Goal: Transaction & Acquisition: Purchase product/service

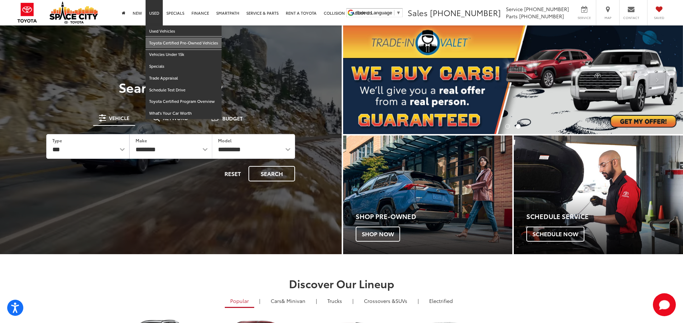
click at [174, 41] on link "Toyota Certified Pre-Owned Vehicles" at bounding box center [184, 43] width 76 height 12
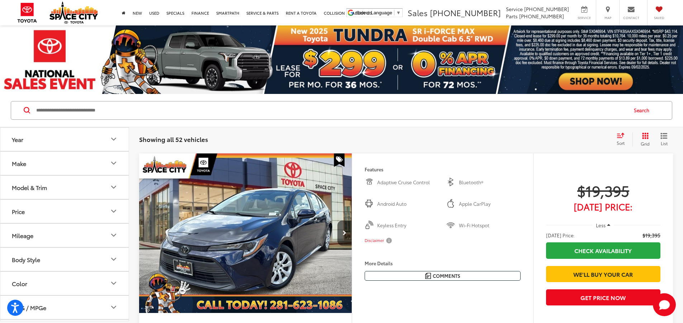
click at [138, 109] on input "Search by Make, Model, or Keyword" at bounding box center [331, 110] width 592 height 17
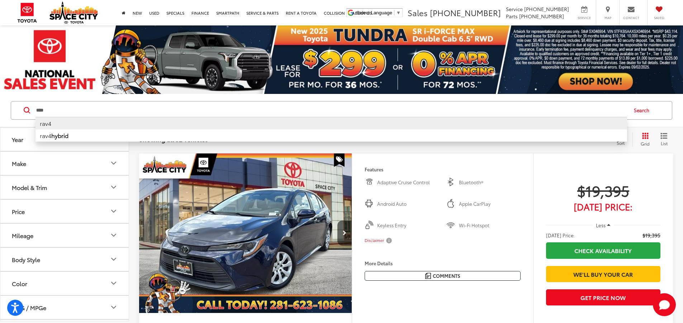
type input "****"
click at [82, 123] on li "rav4" at bounding box center [331, 123] width 592 height 13
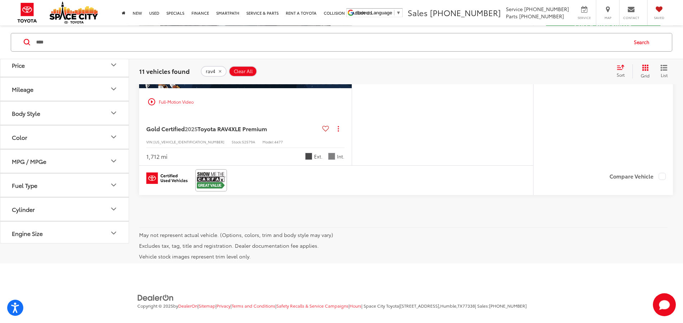
scroll to position [3370, 0]
click at [352, 21] on button "Next image" at bounding box center [344, 8] width 14 height 25
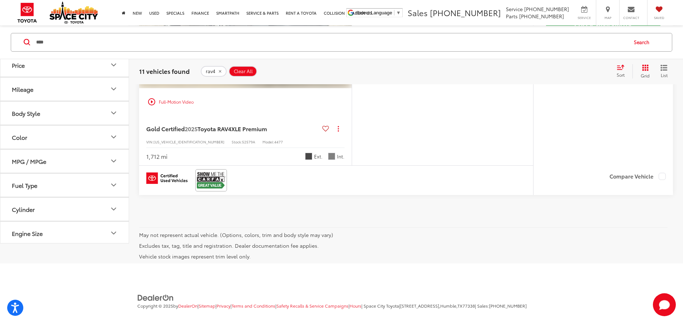
click at [352, 21] on button "Next image" at bounding box center [344, 8] width 14 height 25
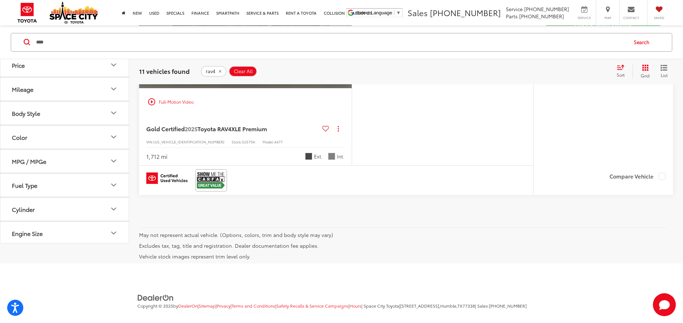
scroll to position [0, 1360]
click at [283, 18] on button "View More" at bounding box center [245, 9] width 76 height 18
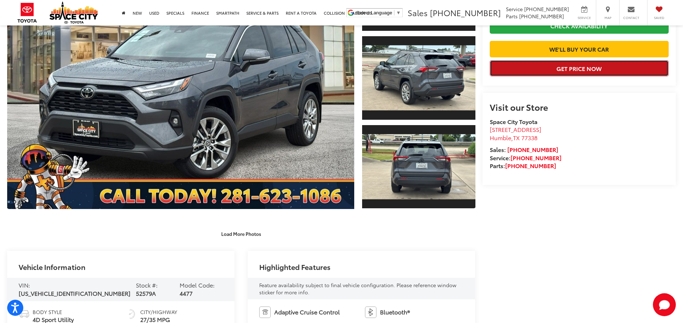
click at [570, 76] on button "Get Price Now" at bounding box center [579, 68] width 179 height 16
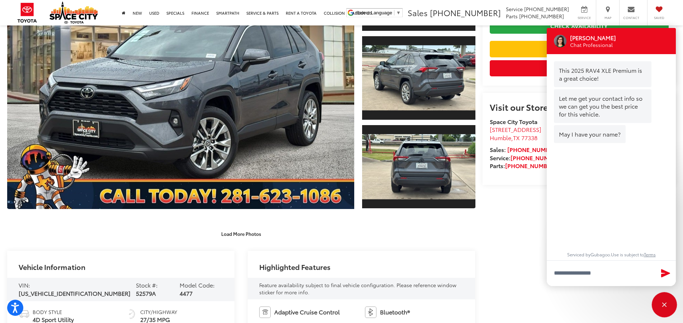
click at [660, 306] on div "Close" at bounding box center [664, 304] width 23 height 23
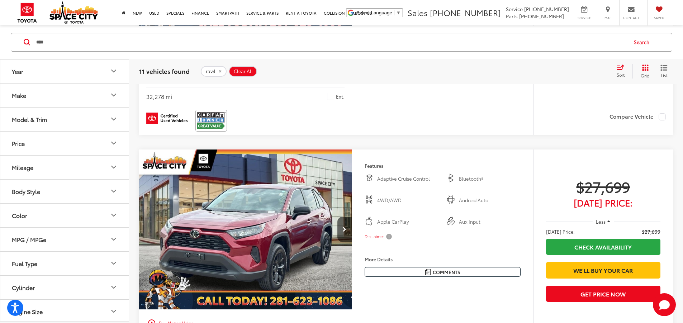
scroll to position [1659, 0]
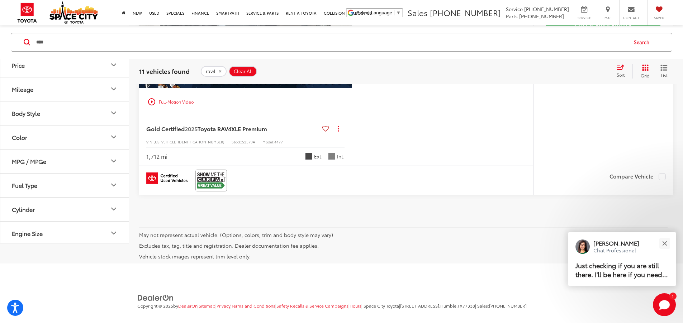
scroll to position [3119, 0]
click at [667, 242] on button "Close" at bounding box center [664, 243] width 15 height 15
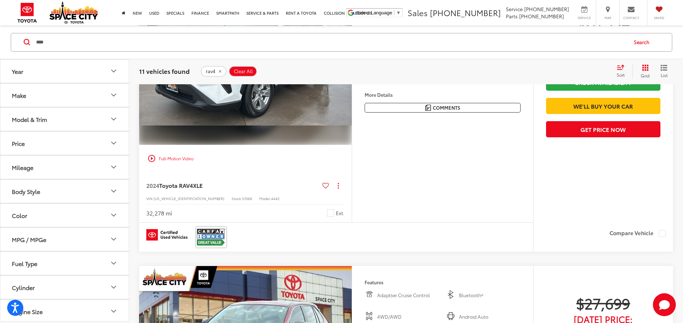
scroll to position [1541, 0]
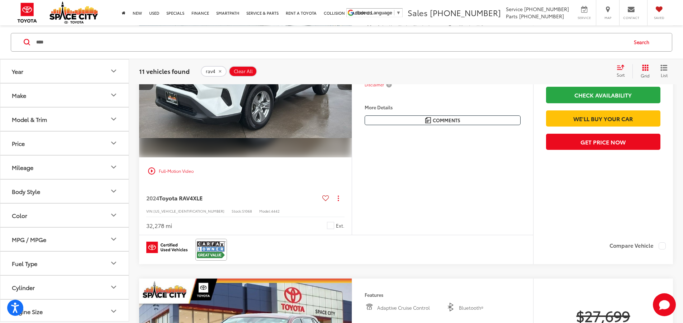
click at [246, 72] on span "Clear All" at bounding box center [243, 71] width 19 height 6
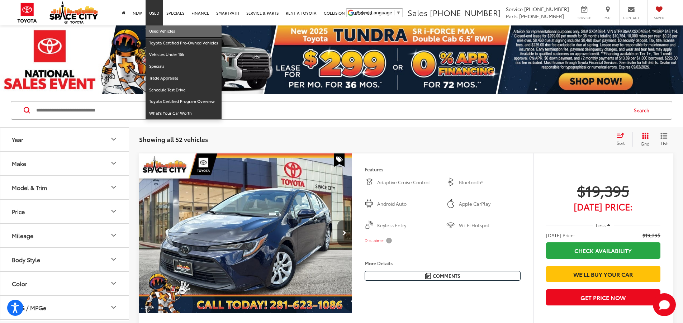
click at [160, 32] on link "Used Vehicles" at bounding box center [184, 31] width 76 height 12
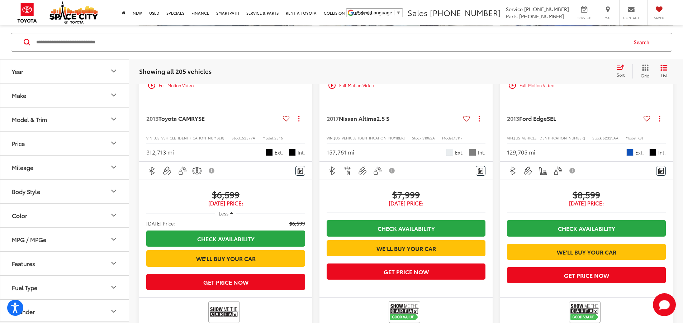
scroll to position [1004, 0]
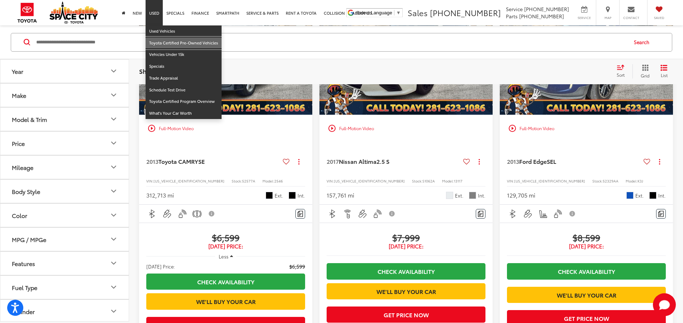
click at [188, 43] on link "Toyota Certified Pre-Owned Vehicles" at bounding box center [184, 43] width 76 height 12
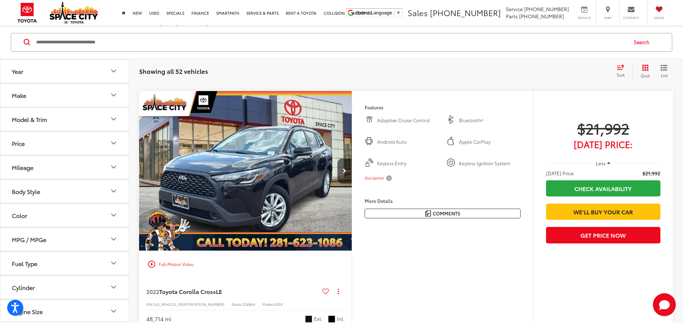
scroll to position [3132, 0]
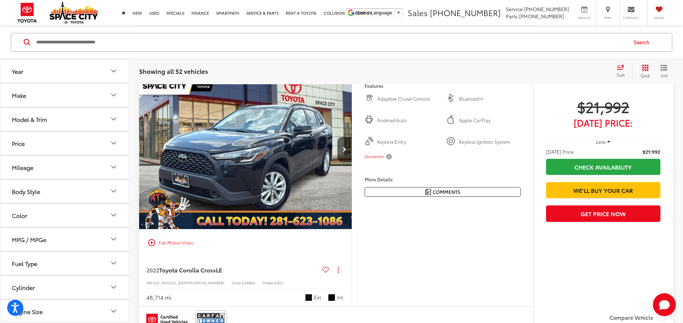
click at [132, 38] on input "Search by Make, Model, or Keyword" at bounding box center [331, 41] width 592 height 17
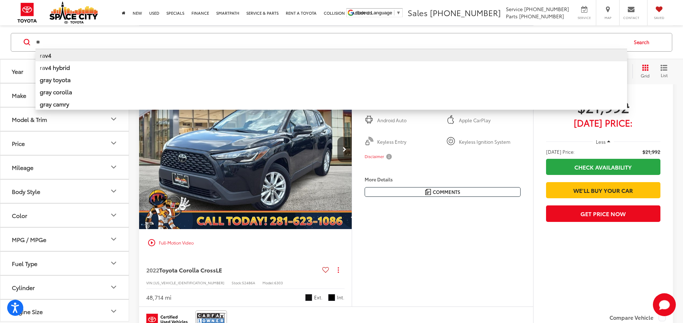
click at [80, 54] on li "ra v4" at bounding box center [331, 54] width 592 height 13
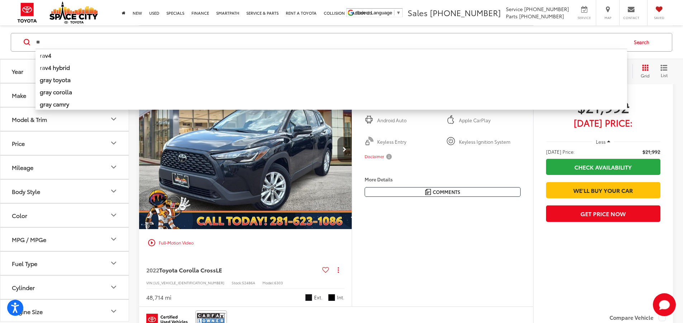
type input "****"
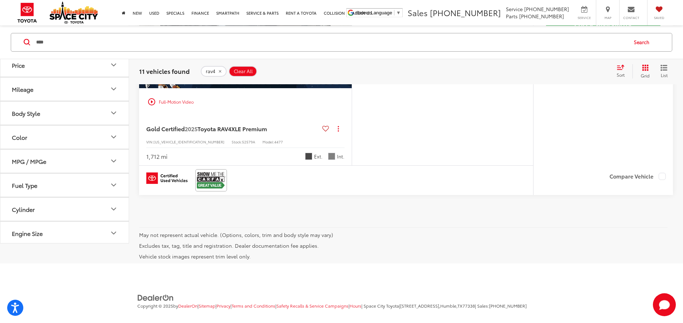
scroll to position [3011, 0]
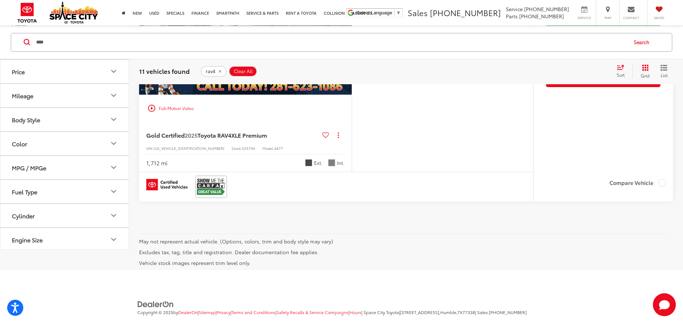
scroll to position [0, 816]
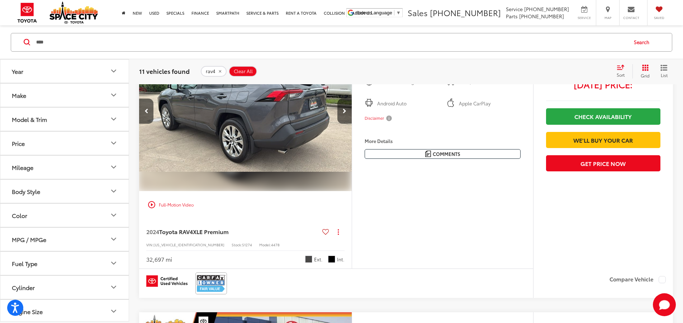
scroll to position [2617, 0]
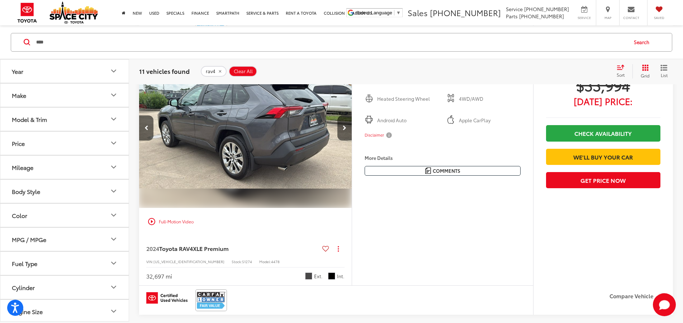
scroll to position [0, 1360]
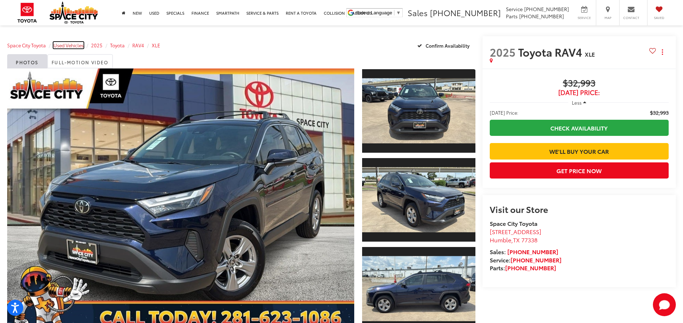
click at [72, 47] on span "Used Vehicles" at bounding box center [68, 45] width 30 height 6
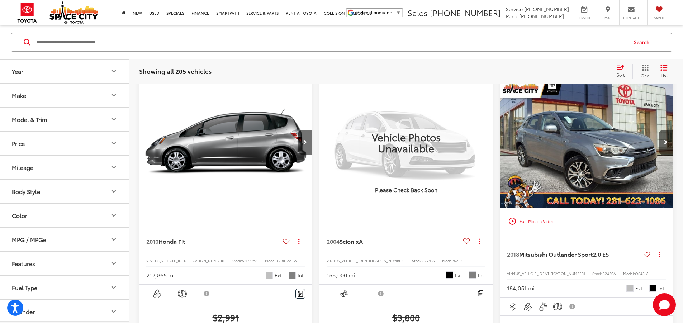
scroll to position [72, 0]
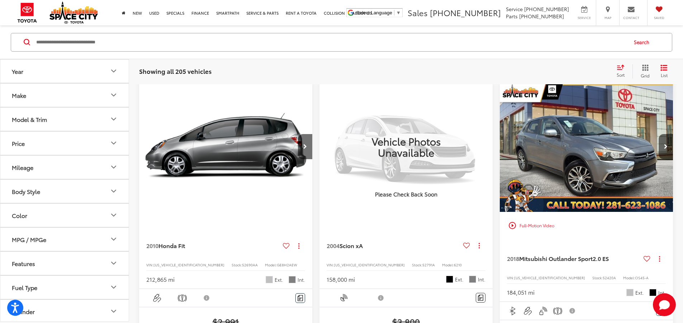
click at [114, 95] on icon "Make" at bounding box center [113, 95] width 9 height 9
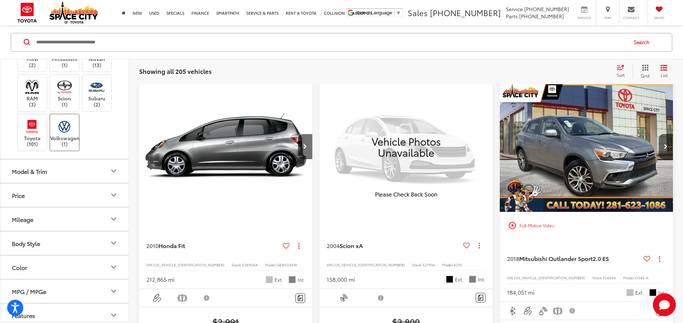
scroll to position [251, 0]
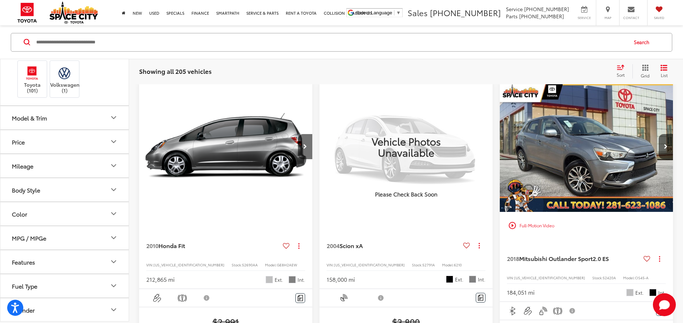
click at [68, 54] on label "Scion (1)" at bounding box center [64, 39] width 29 height 29
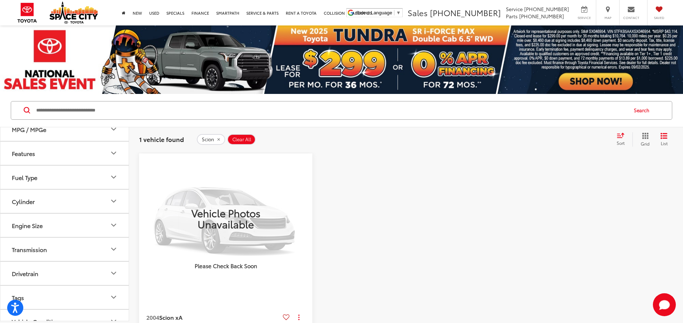
scroll to position [392, 0]
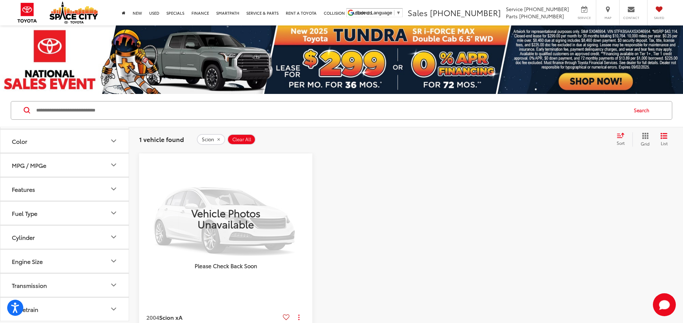
click at [113, 73] on icon "Price" at bounding box center [113, 69] width 9 height 9
drag, startPoint x: 119, startPoint y: 229, endPoint x: 84, endPoint y: 229, distance: 35.5
click at [96, 113] on div at bounding box center [99, 110] width 6 height 6
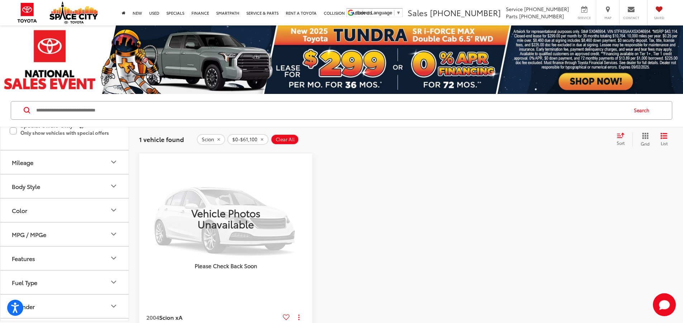
drag, startPoint x: 93, startPoint y: 230, endPoint x: 65, endPoint y: 224, distance: 28.5
click at [65, 113] on div "41800" at bounding box center [66, 110] width 6 height 6
click at [65, 150] on div "* — ****** 0 40700 Special Offers Only Only show vehicles with special offers" at bounding box center [64, 115] width 128 height 69
drag, startPoint x: 65, startPoint y: 230, endPoint x: 51, endPoint y: 227, distance: 13.7
click at [51, 113] on div at bounding box center [52, 110] width 6 height 6
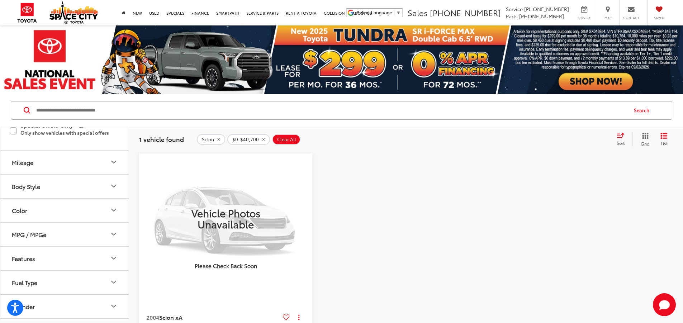
type input "******"
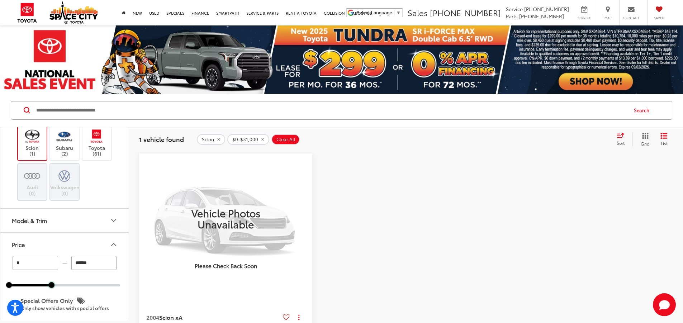
scroll to position [245, 0]
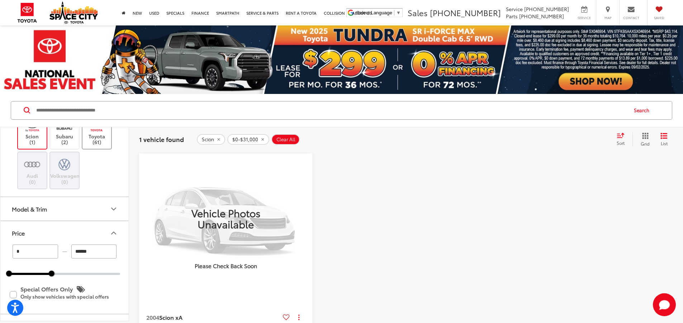
click at [101, 145] on label "Toyota (61)" at bounding box center [96, 130] width 29 height 29
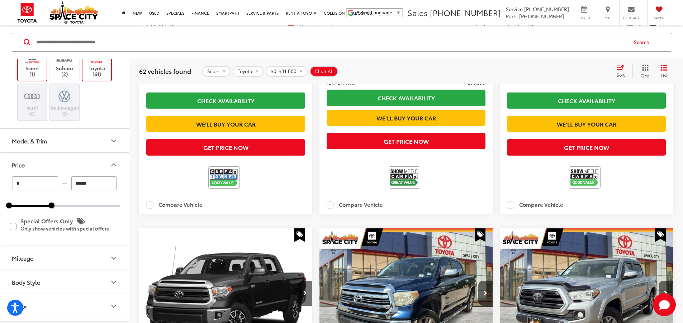
scroll to position [1183, 0]
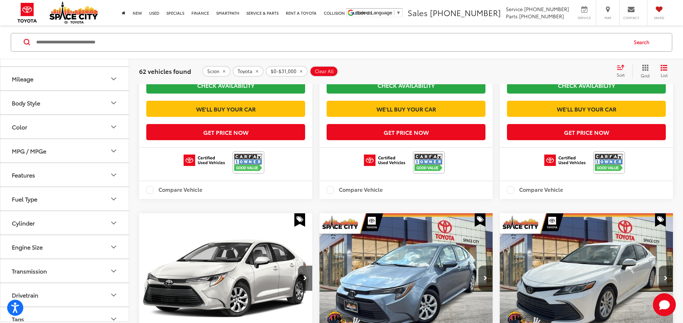
scroll to position [1288, 0]
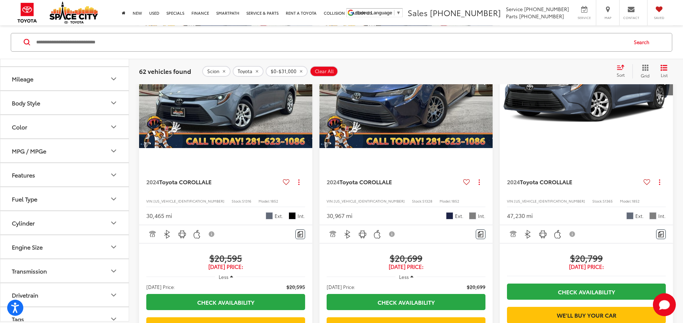
scroll to position [68, 0]
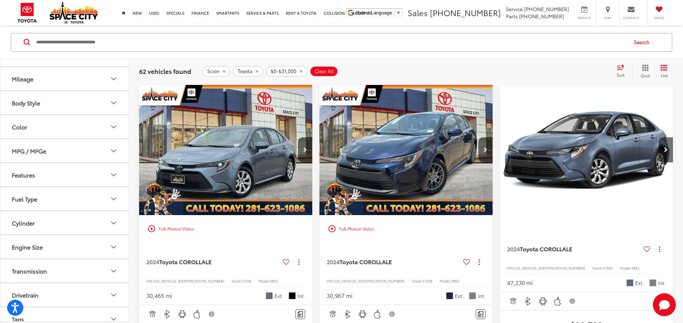
click at [223, 72] on icon "remove Scion" at bounding box center [224, 71] width 3 height 3
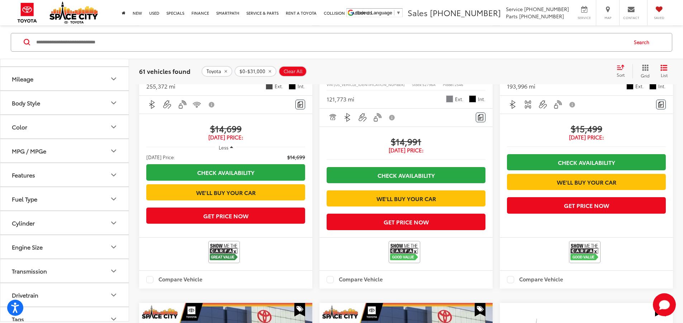
scroll to position [1144, 0]
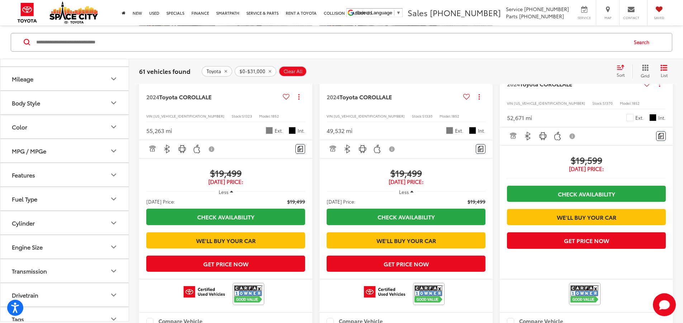
scroll to position [1216, 0]
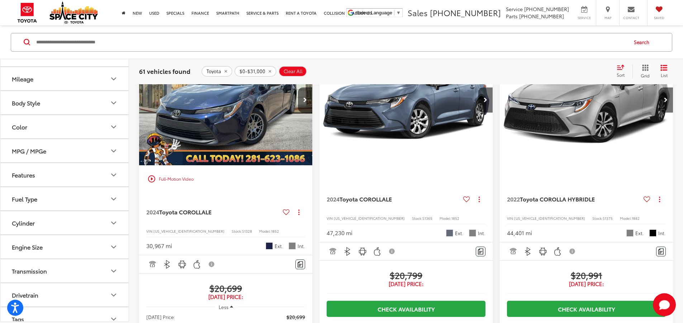
scroll to position [68, 0]
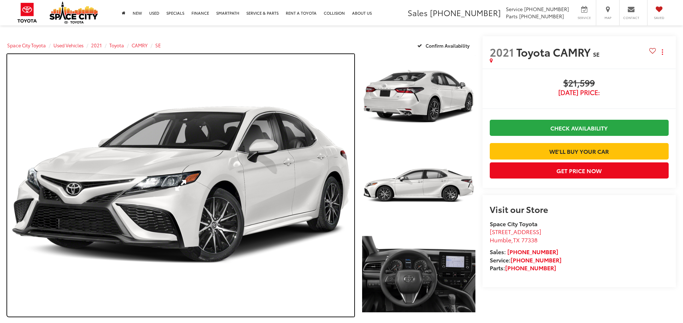
click at [252, 195] on link "Expand Photo 0" at bounding box center [180, 185] width 347 height 262
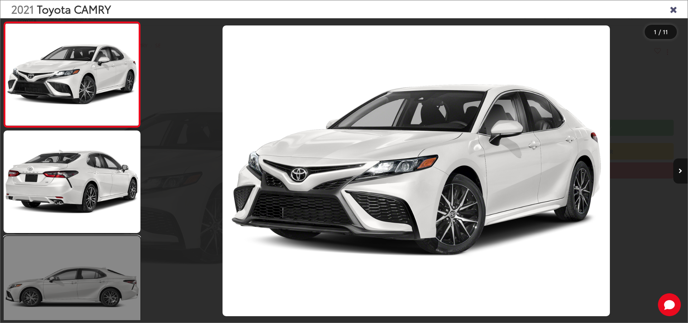
click at [117, 295] on link at bounding box center [72, 287] width 137 height 103
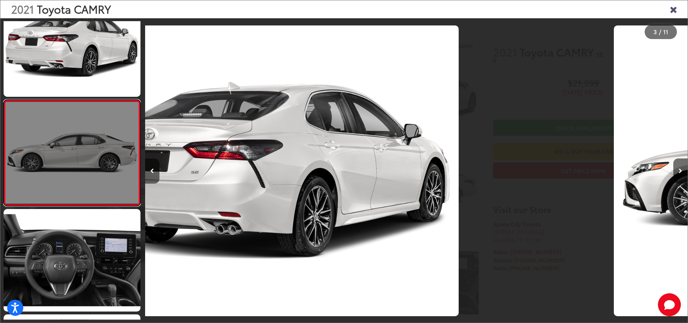
scroll to position [136, 0]
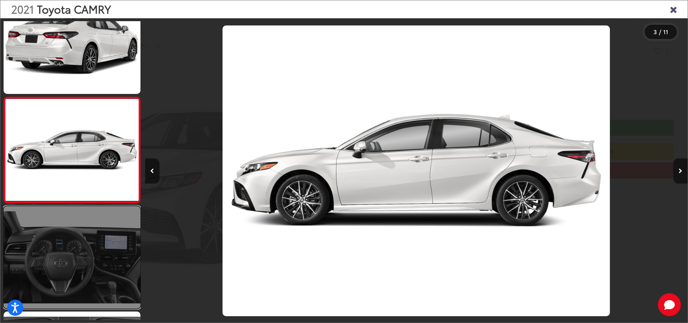
click at [89, 266] on link at bounding box center [72, 257] width 137 height 103
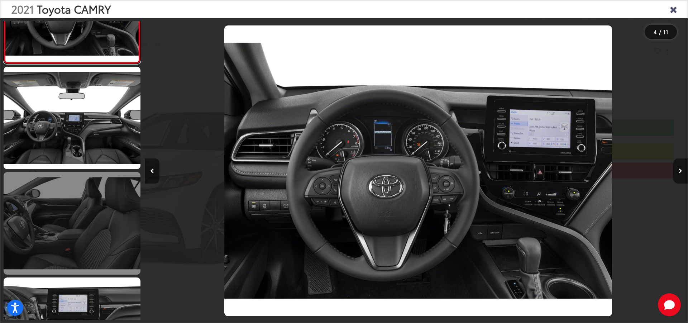
scroll to position [0, 1629]
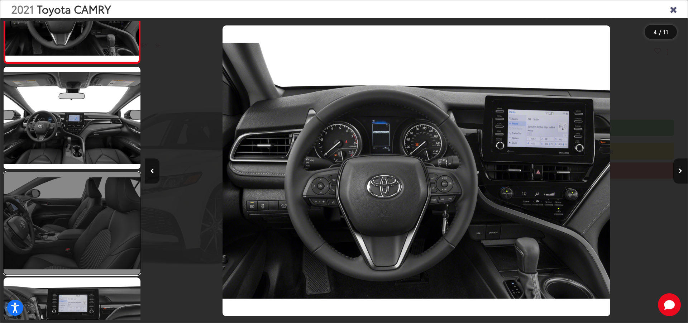
click at [108, 246] on link at bounding box center [72, 223] width 137 height 103
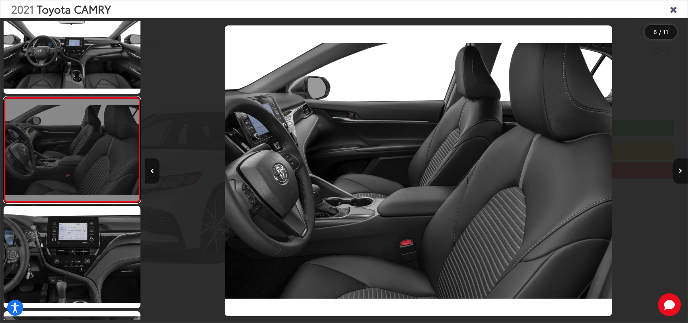
scroll to position [0, 2715]
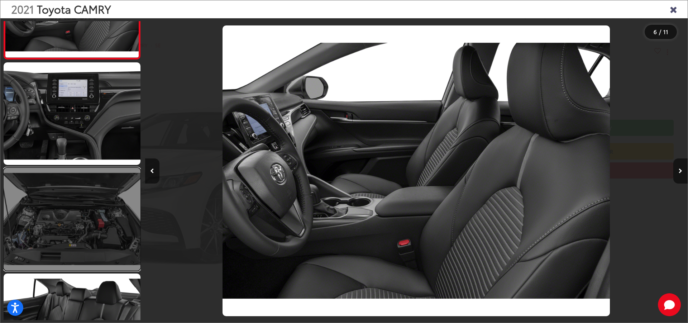
click at [108, 246] on link at bounding box center [72, 219] width 137 height 103
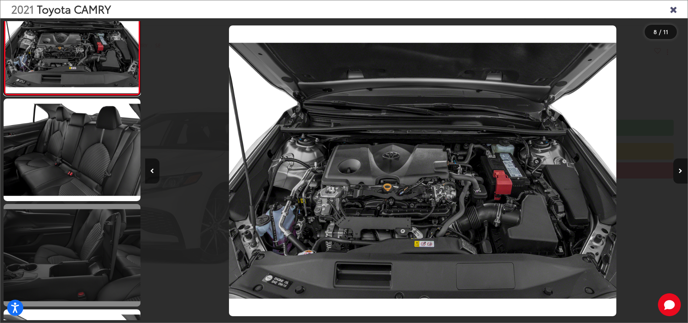
scroll to position [0, 3801]
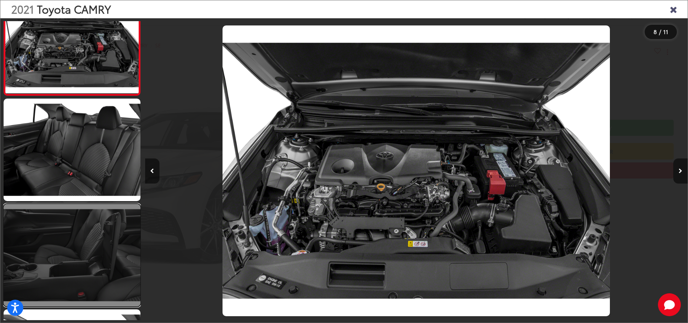
click at [114, 238] on link at bounding box center [72, 255] width 137 height 103
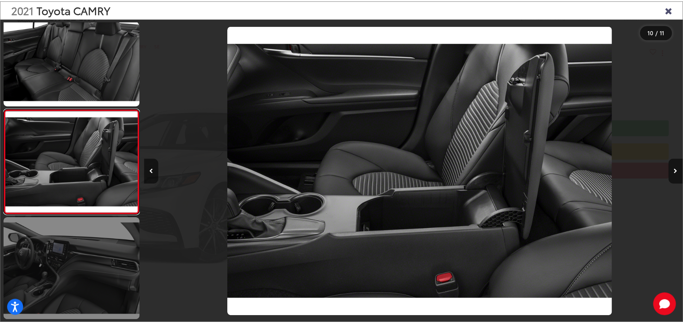
scroll to position [0, 4887]
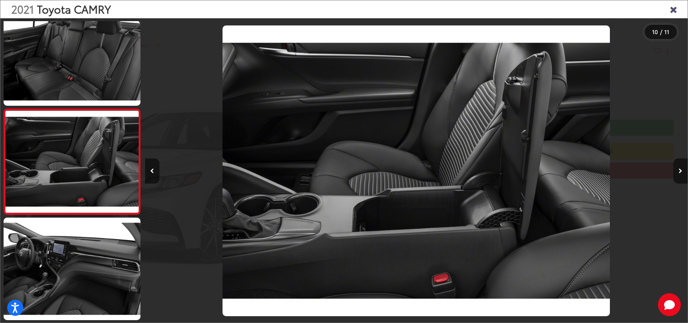
click at [671, 9] on icon "Close gallery" at bounding box center [673, 8] width 7 height 9
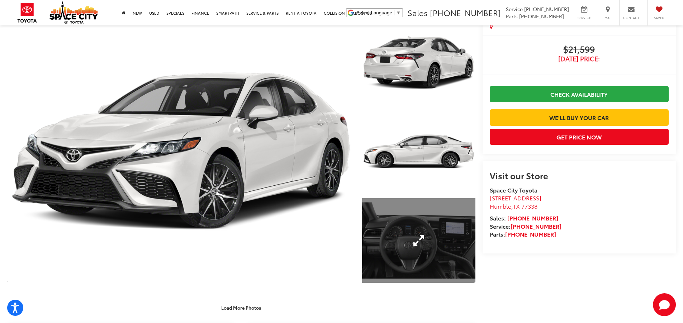
scroll to position [0, 0]
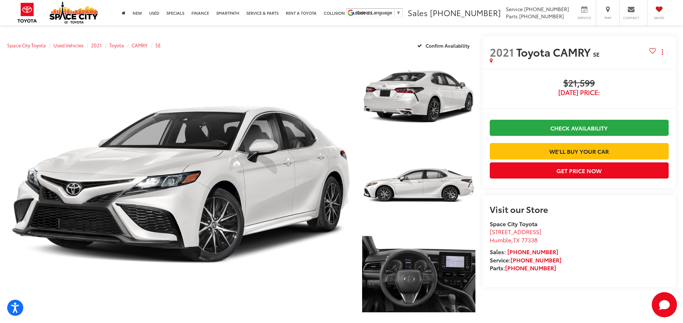
click at [658, 308] on icon "Start Chat" at bounding box center [664, 304] width 23 height 23
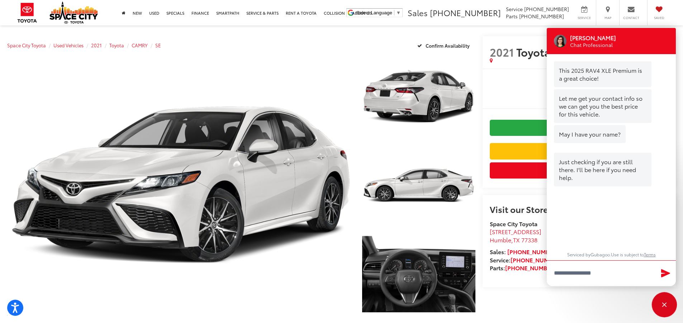
drag, startPoint x: 665, startPoint y: 304, endPoint x: 648, endPoint y: 296, distance: 18.8
click at [664, 304] on div "Close" at bounding box center [664, 304] width 23 height 23
